Goal: Register for event/course

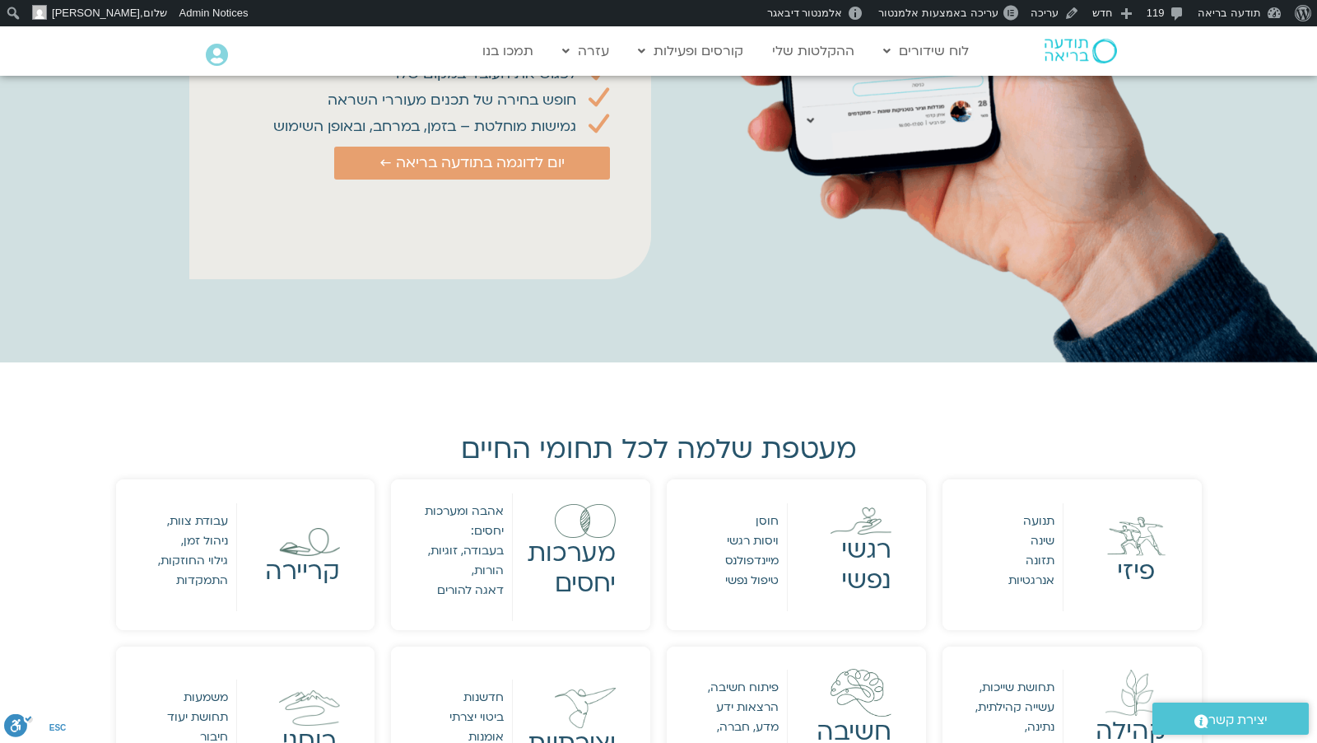
scroll to position [1227, 0]
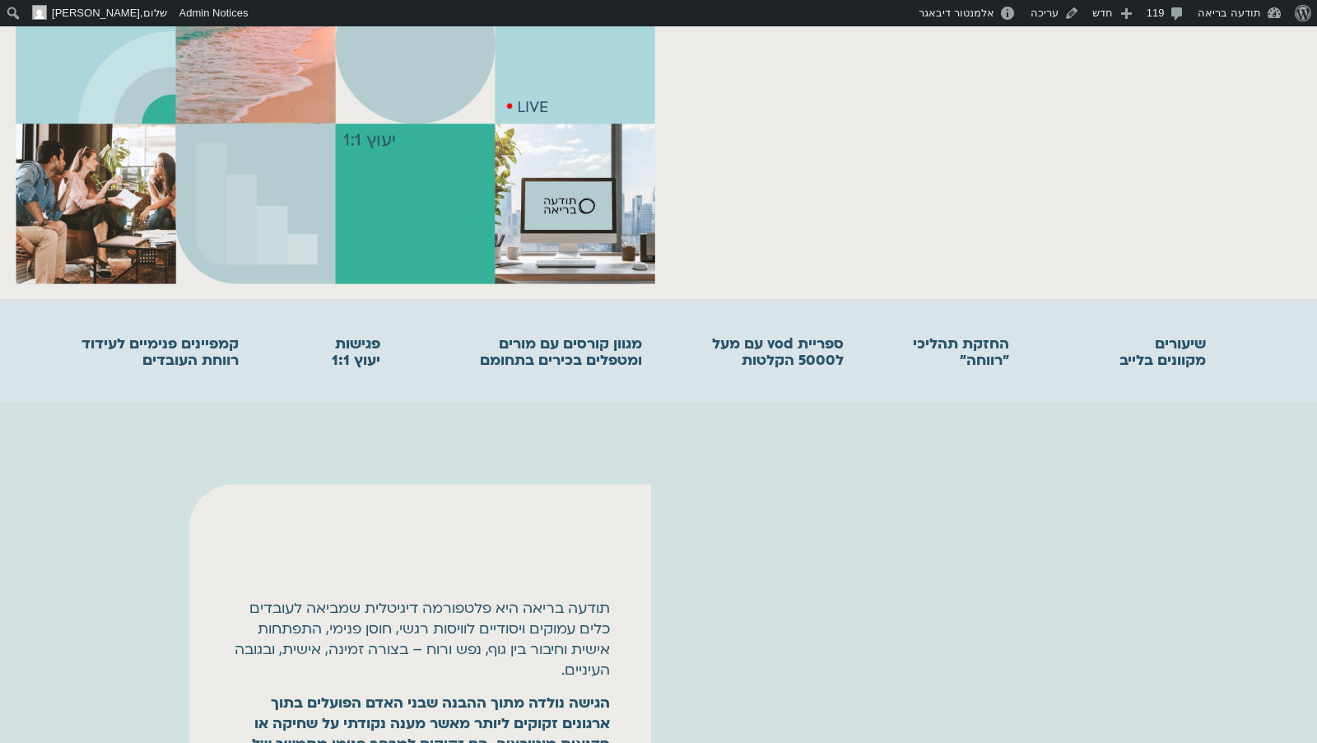
scroll to position [453, 0]
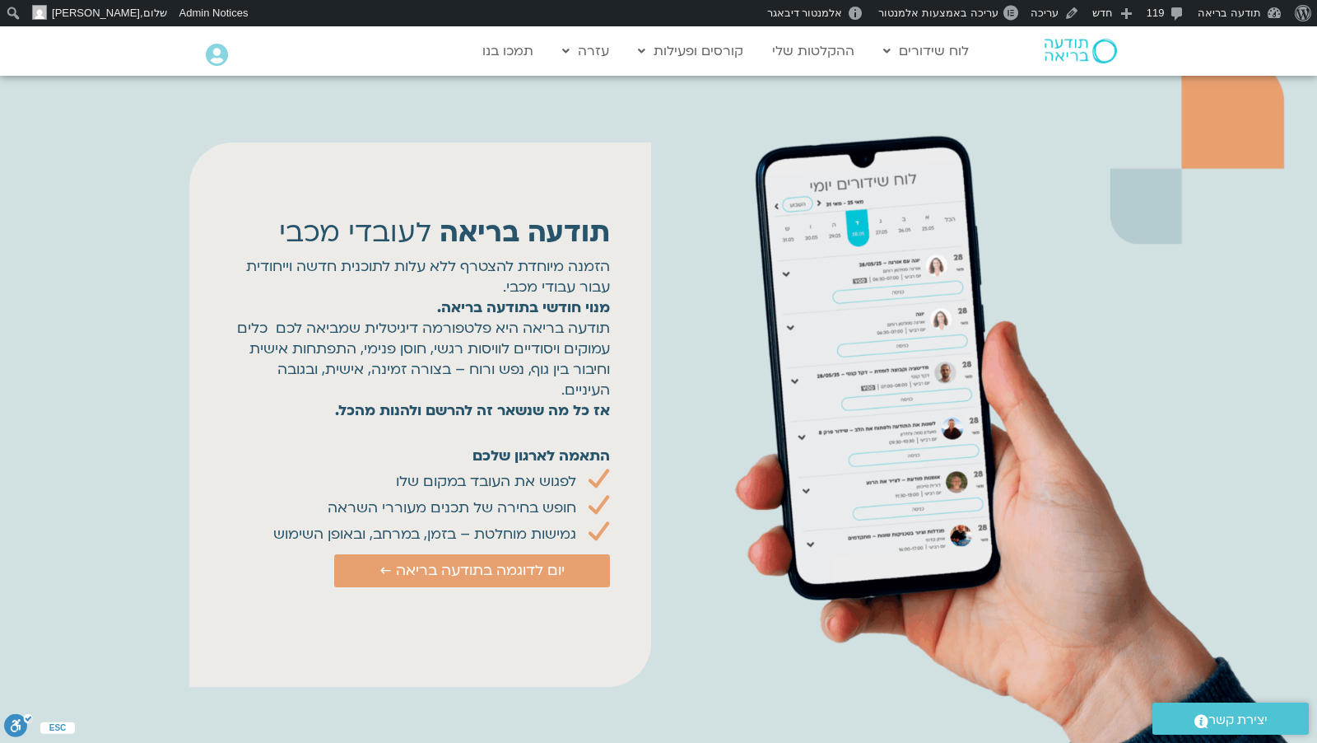
scroll to position [702, 0]
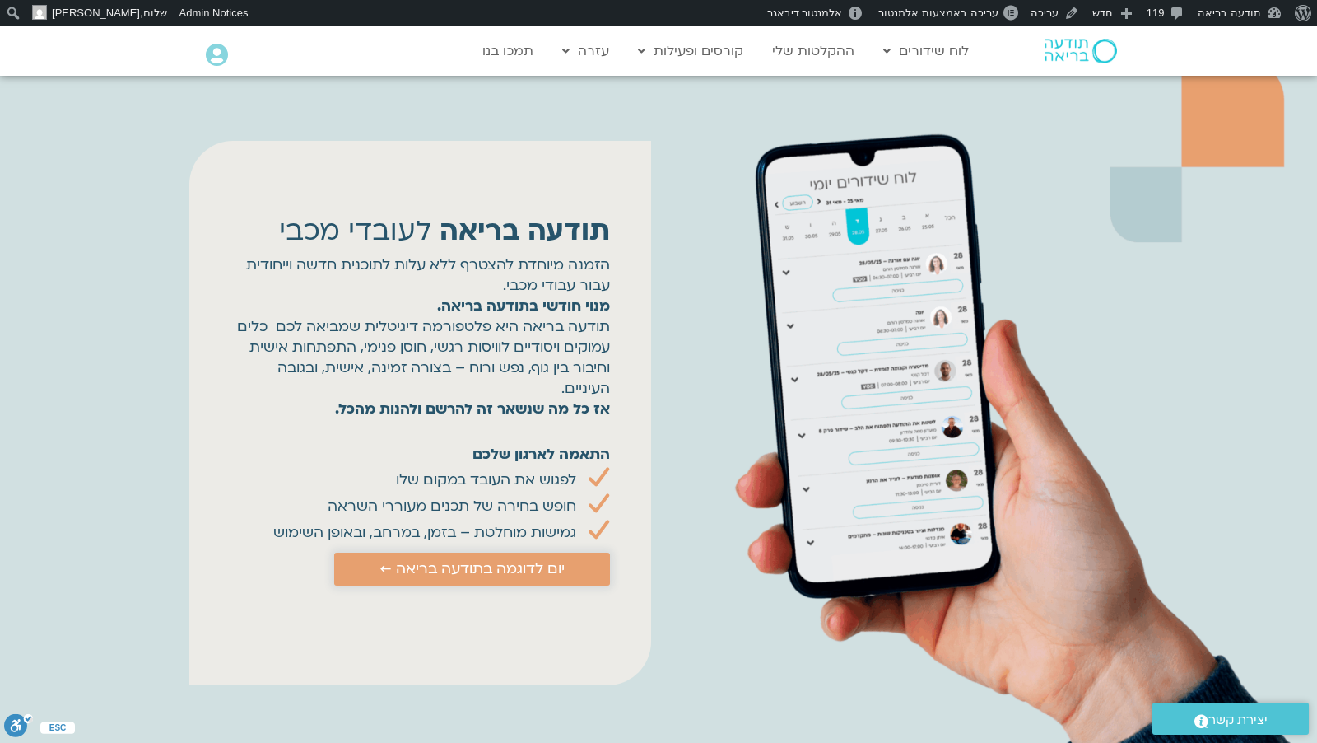
click at [534, 571] on span "יום לדוגמה בתודעה בריאה ←" at bounding box center [472, 569] width 185 height 16
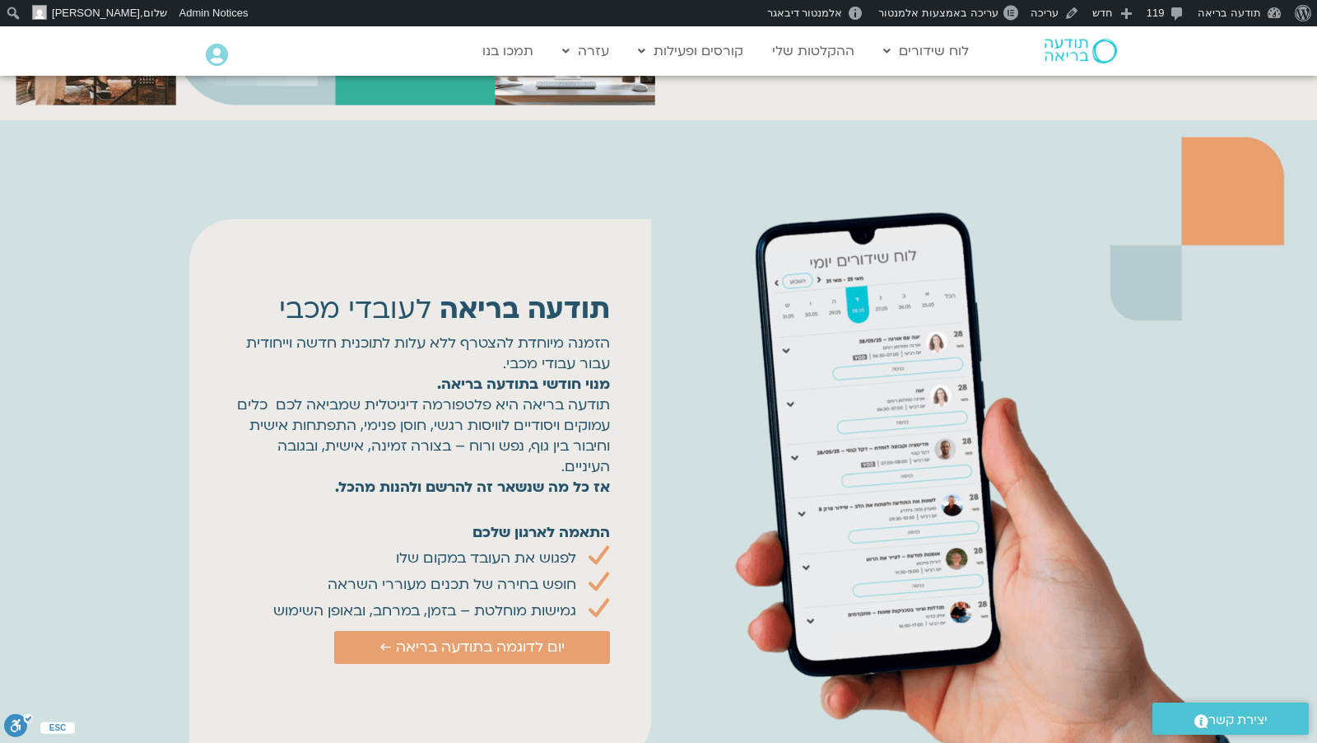
scroll to position [951, 0]
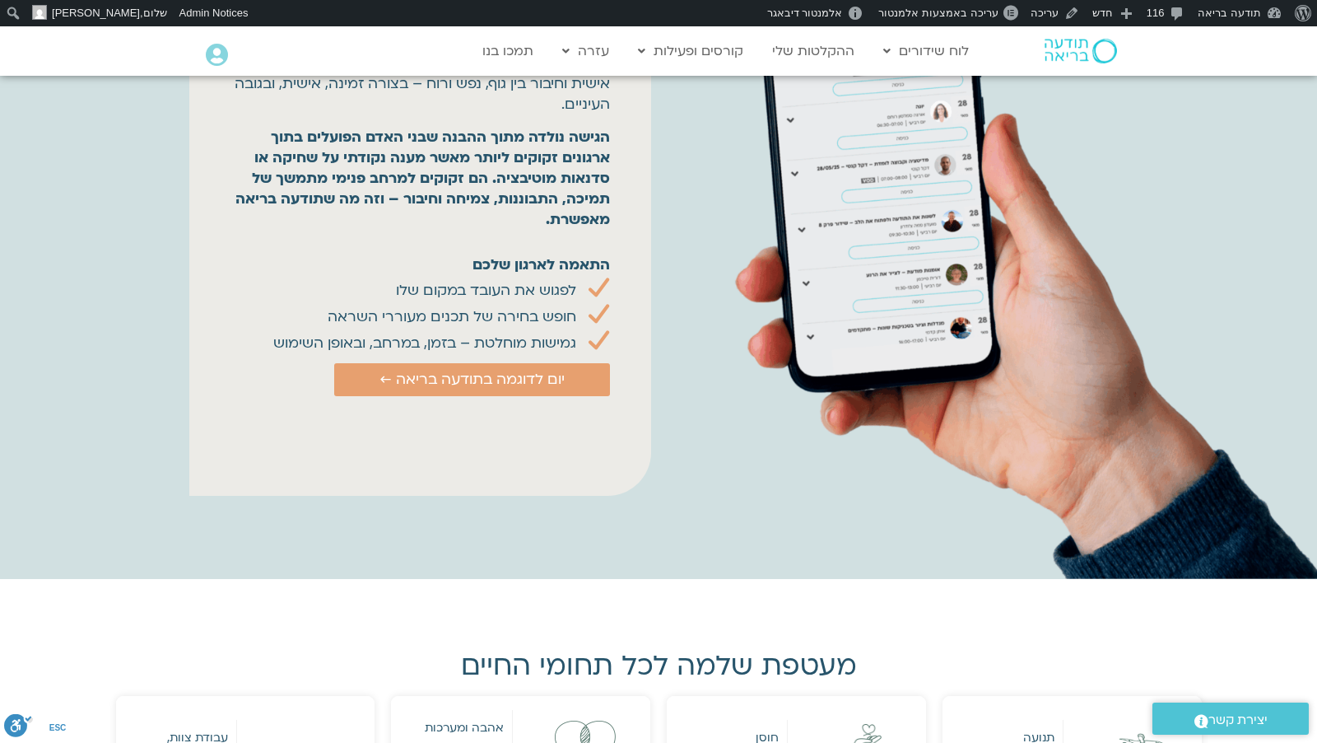
scroll to position [1046, 0]
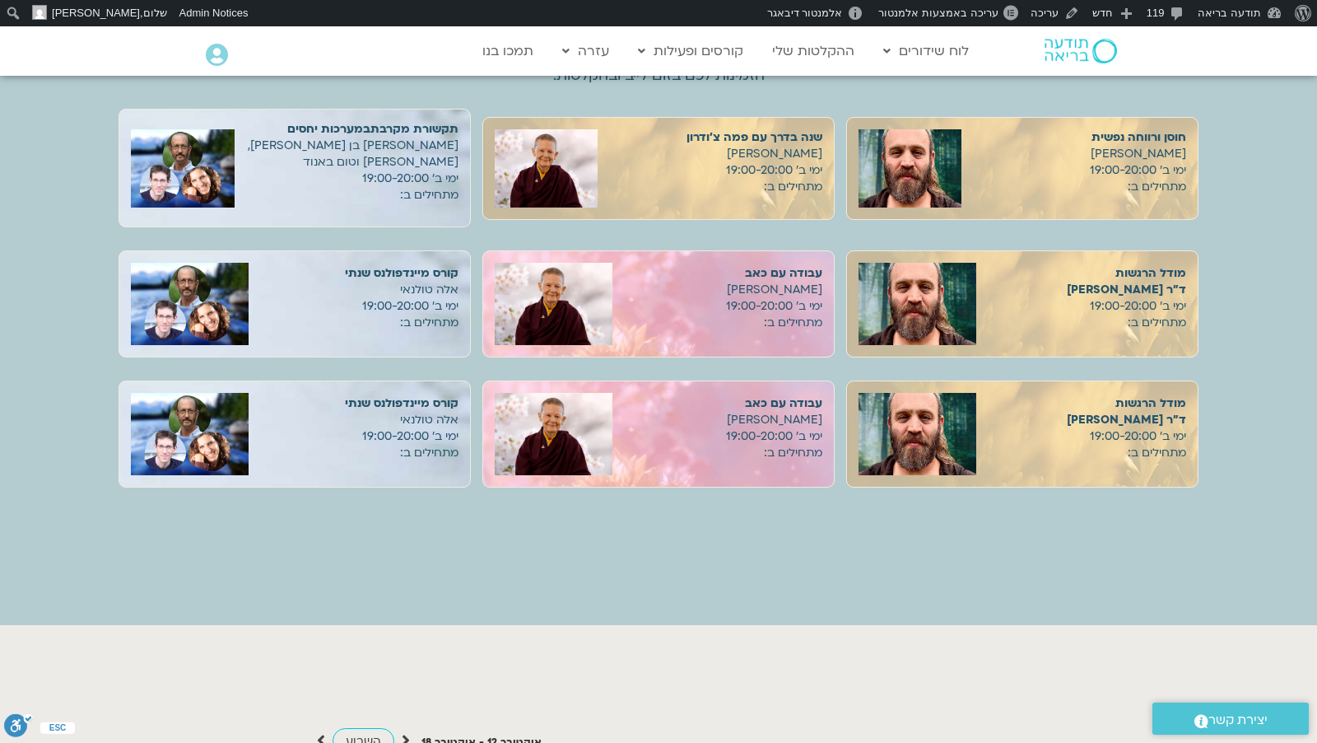
scroll to position [1464, 0]
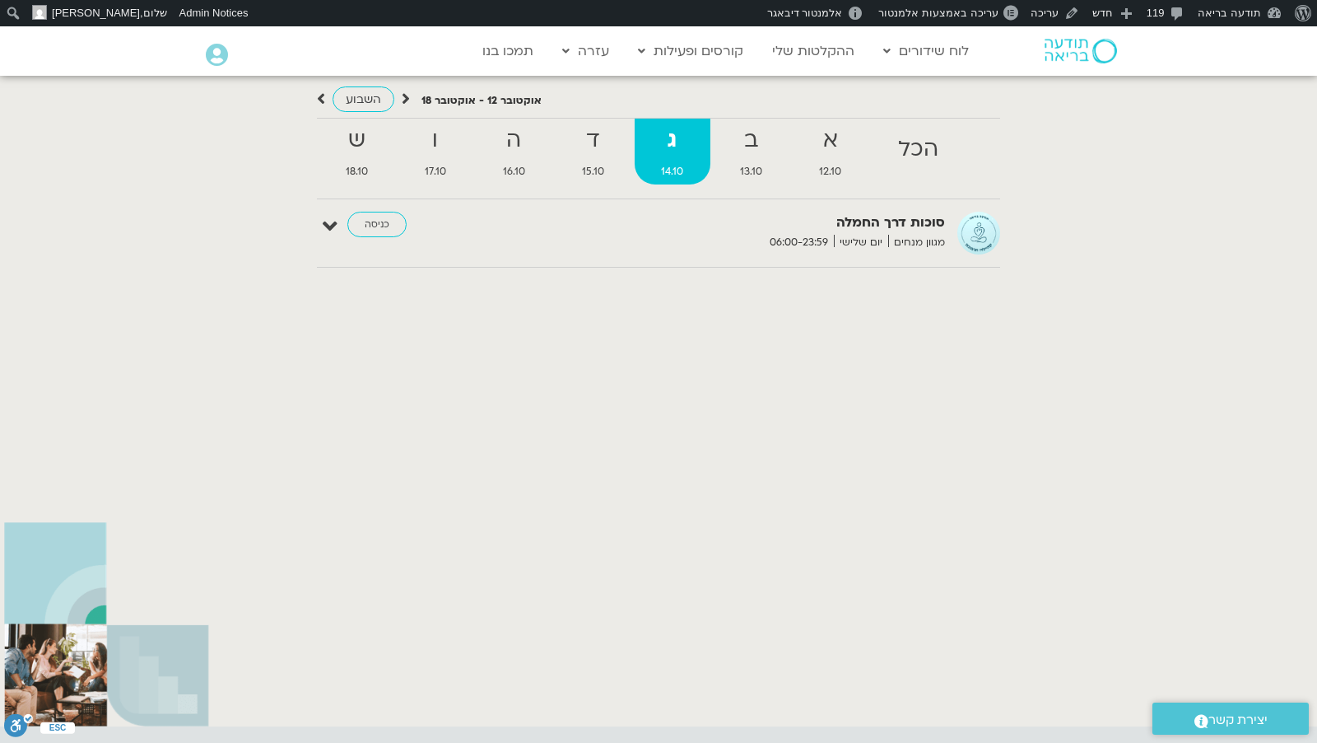
scroll to position [2103, 0]
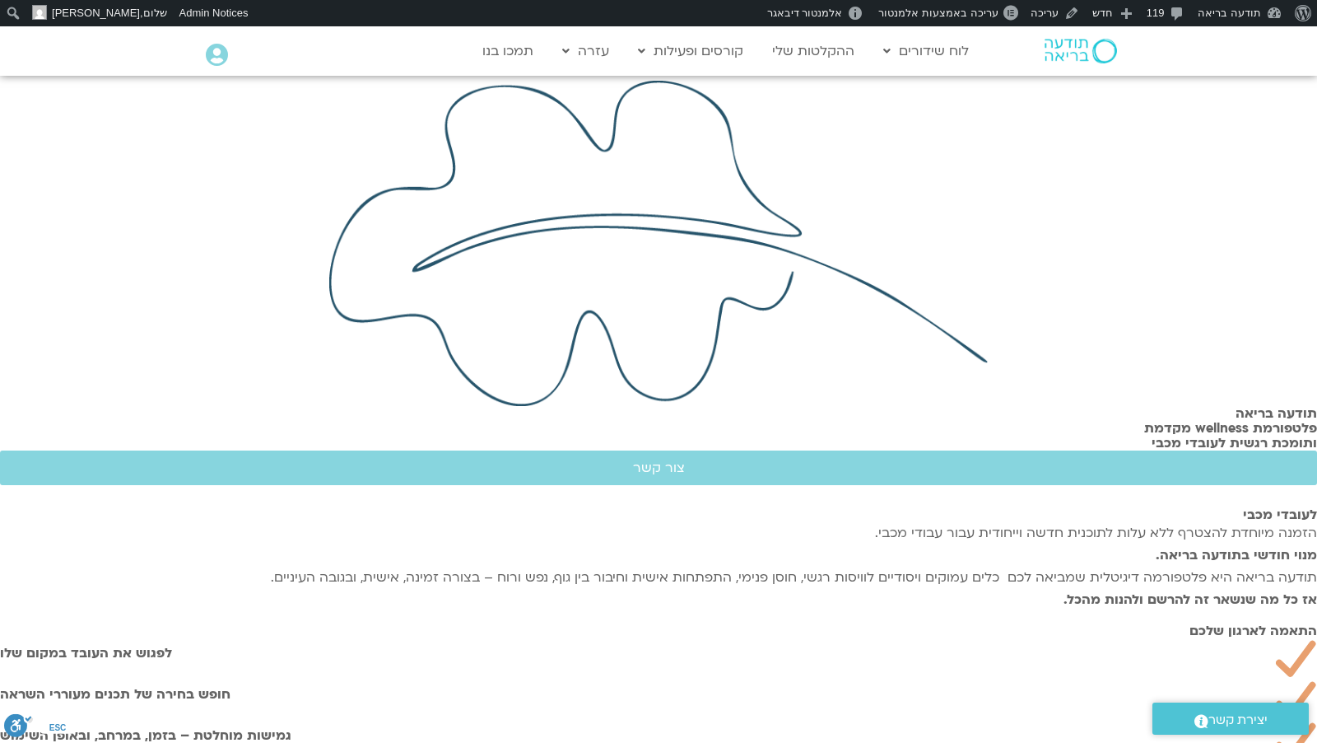
scroll to position [0, 0]
